Goal: Information Seeking & Learning: Check status

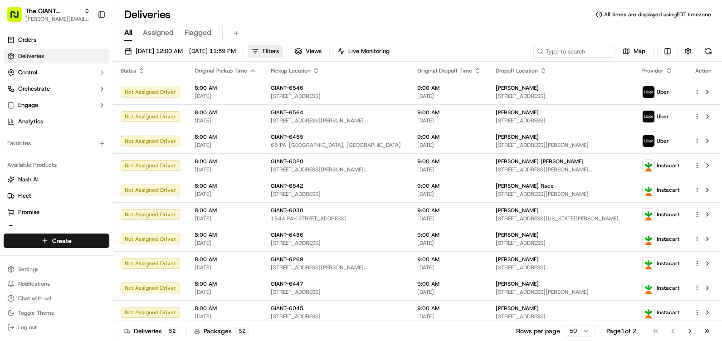
click at [279, 50] on span "Filters" at bounding box center [271, 51] width 16 height 8
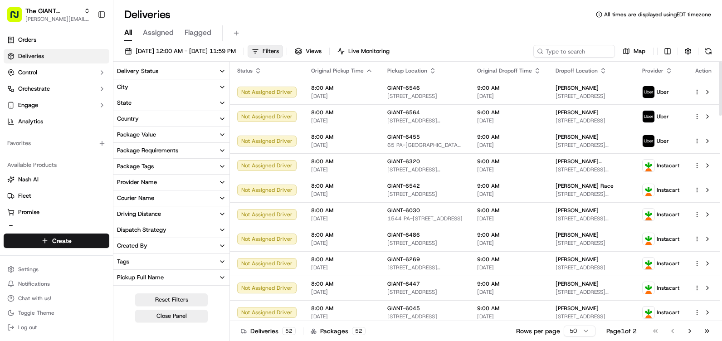
click at [160, 84] on button "City" at bounding box center [171, 86] width 116 height 15
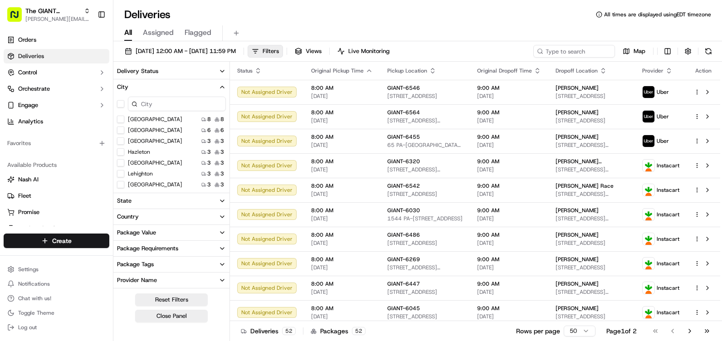
click at [155, 107] on input at bounding box center [177, 104] width 98 height 15
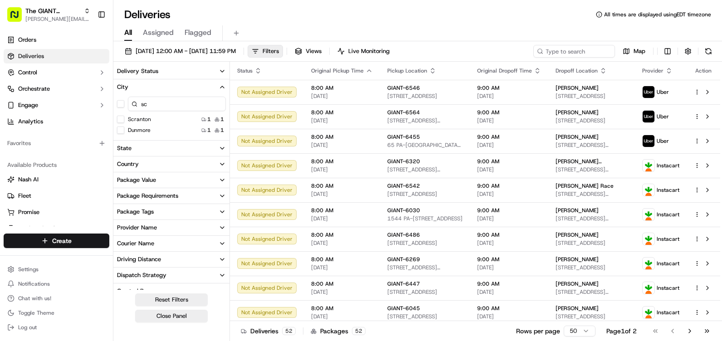
type input "sc"
click at [122, 120] on button "Scranton" at bounding box center [120, 119] width 7 height 7
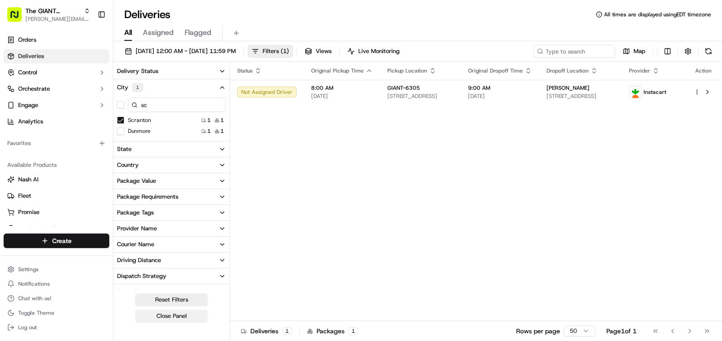
click at [185, 319] on button "Close Panel" at bounding box center [171, 316] width 73 height 13
